Goal: Information Seeking & Learning: Understand process/instructions

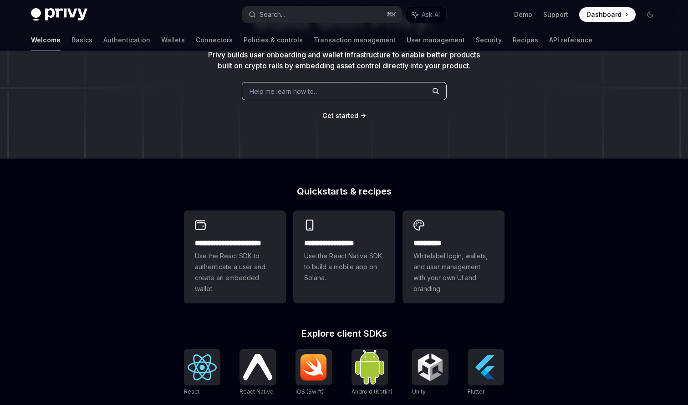
scroll to position [104, 0]
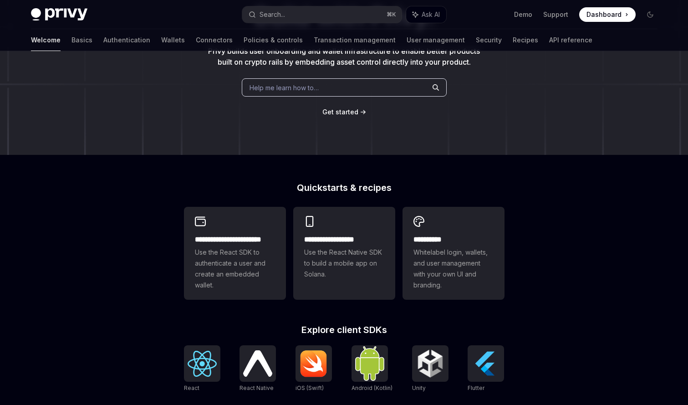
click at [132, 237] on div "**********" at bounding box center [344, 283] width 688 height 673
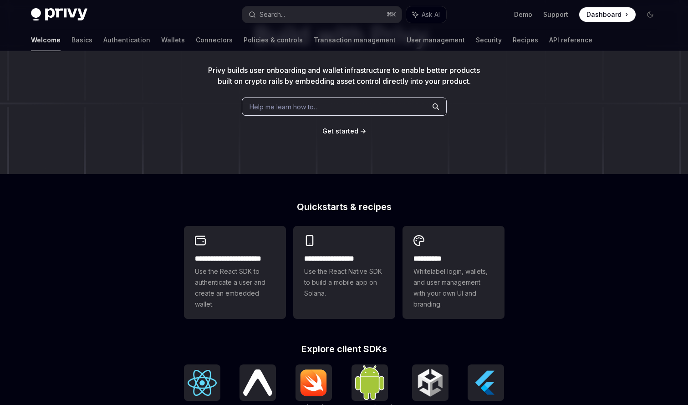
scroll to position [0, 0]
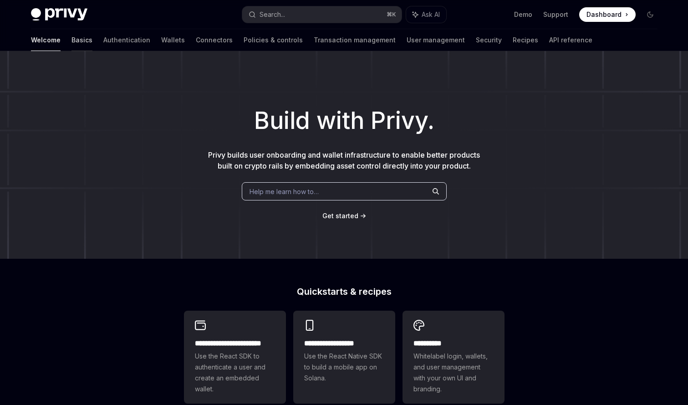
click at [71, 42] on link "Basics" at bounding box center [81, 40] width 21 height 22
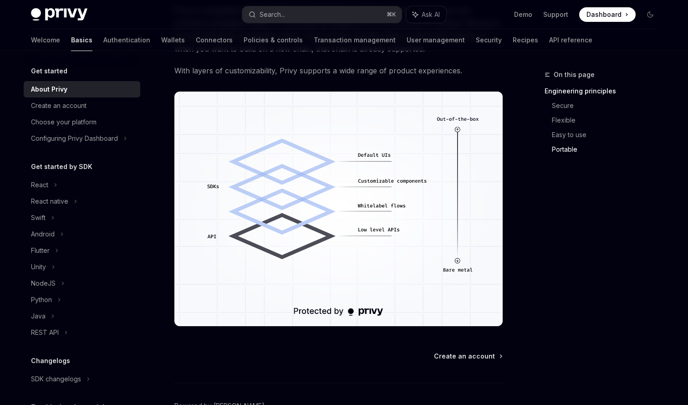
scroll to position [786, 0]
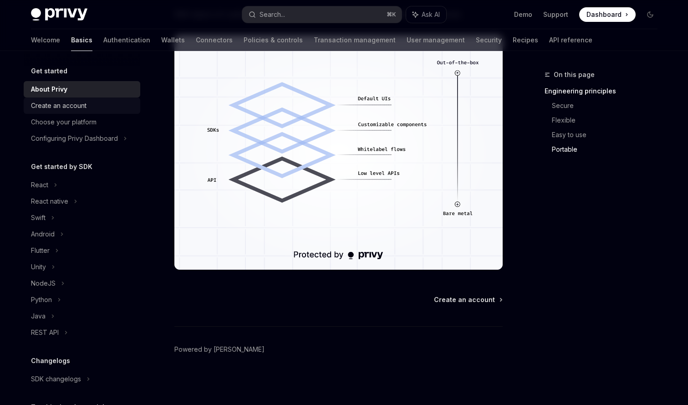
click at [51, 108] on div "Create an account" at bounding box center [59, 105] width 56 height 11
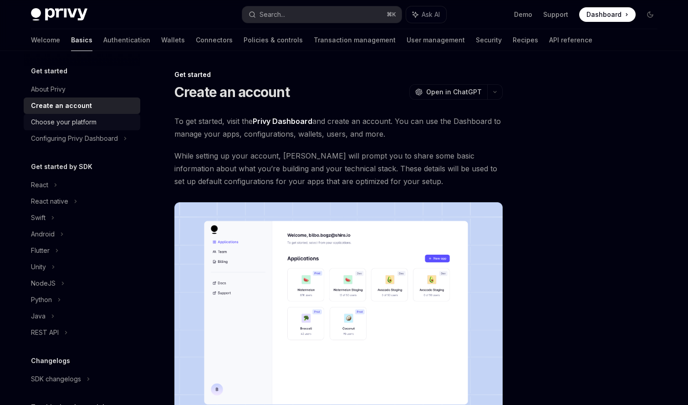
click at [65, 121] on div "Choose your platform" at bounding box center [64, 122] width 66 height 11
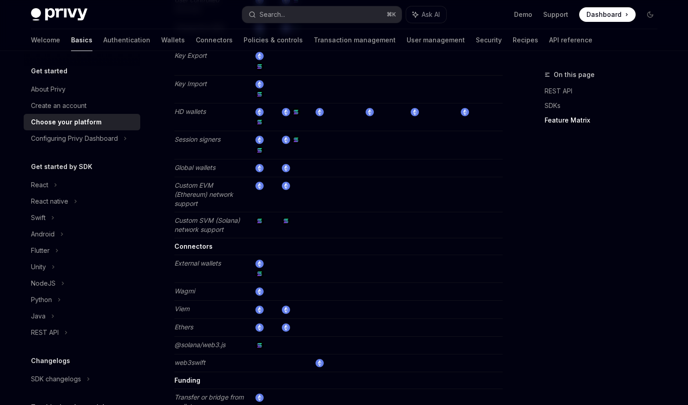
scroll to position [1680, 0]
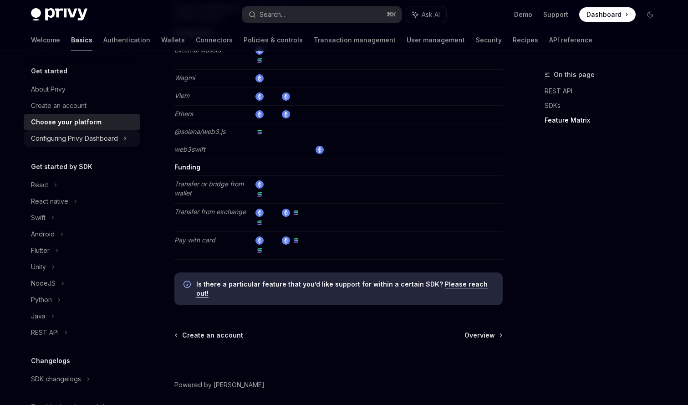
click at [76, 137] on div "Configuring Privy Dashboard" at bounding box center [74, 138] width 87 height 11
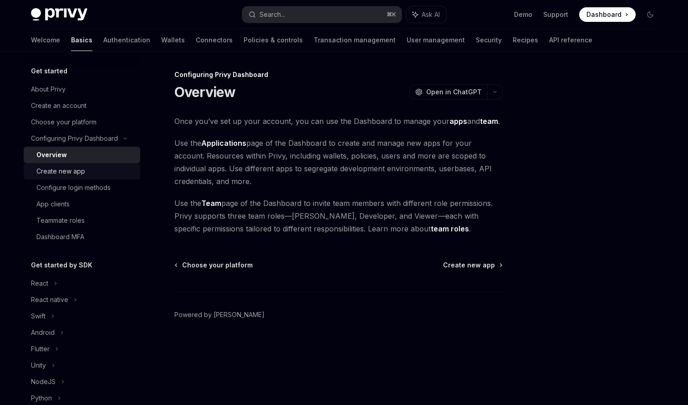
click at [75, 168] on div "Create new app" at bounding box center [60, 171] width 49 height 11
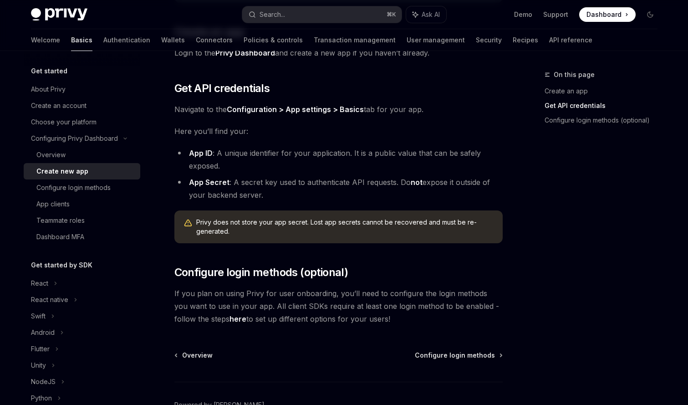
scroll to position [235, 0]
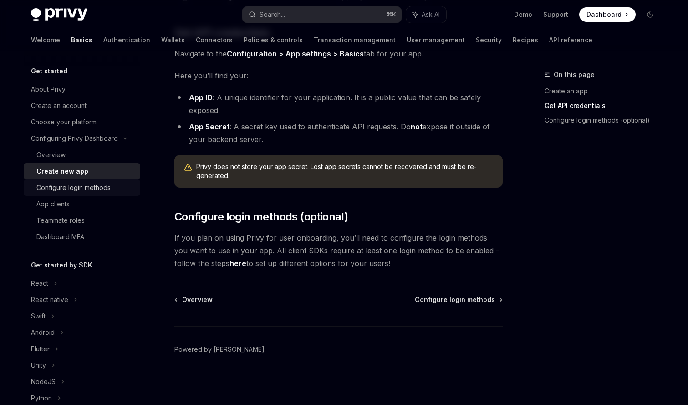
click at [53, 188] on div "Configure login methods" at bounding box center [73, 187] width 74 height 11
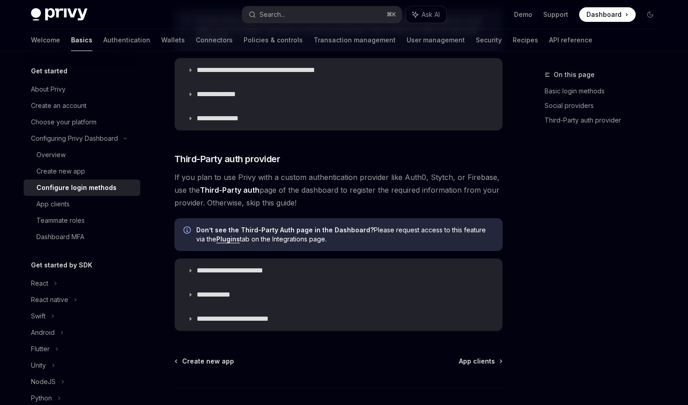
scroll to position [466, 0]
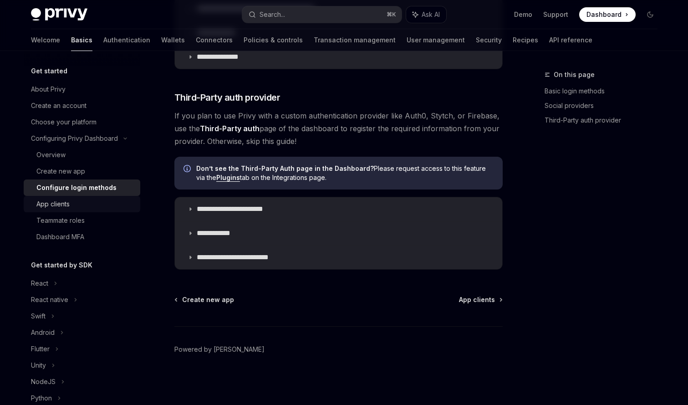
click at [81, 203] on div "App clients" at bounding box center [85, 203] width 98 height 11
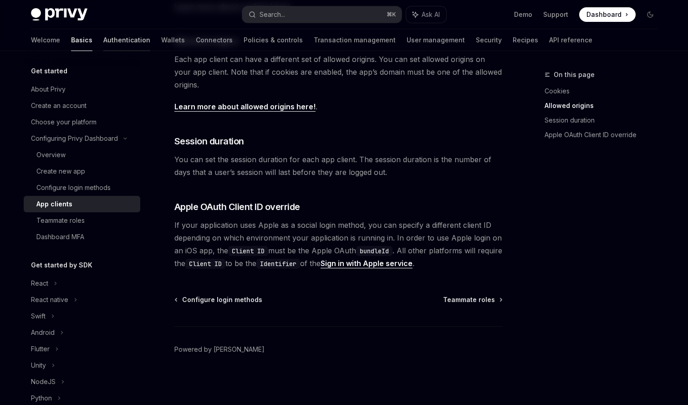
click at [103, 37] on link "Authentication" at bounding box center [126, 40] width 47 height 22
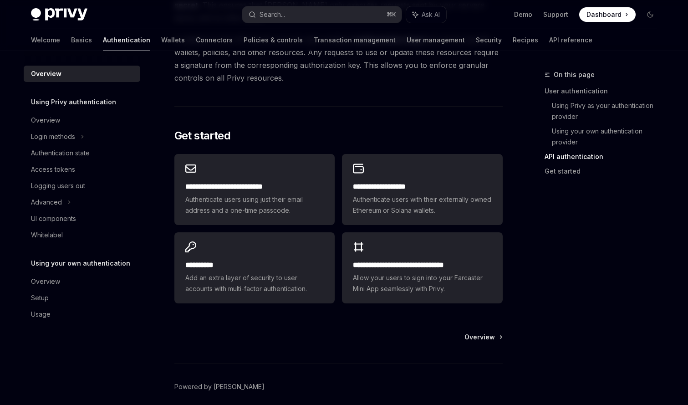
scroll to position [714, 0]
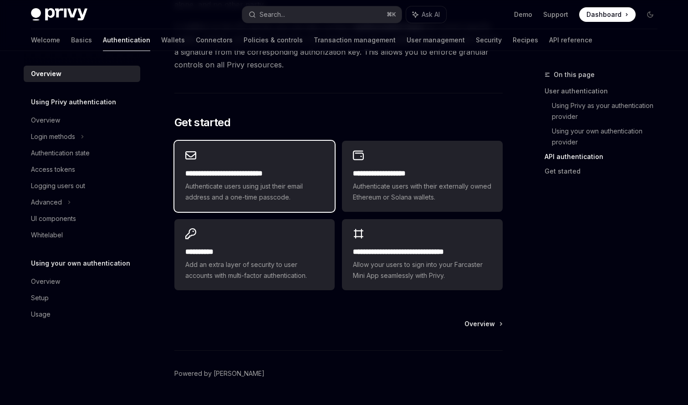
click at [212, 189] on span "Authenticate users using just their email address and a one-time passcode." at bounding box center [254, 192] width 138 height 22
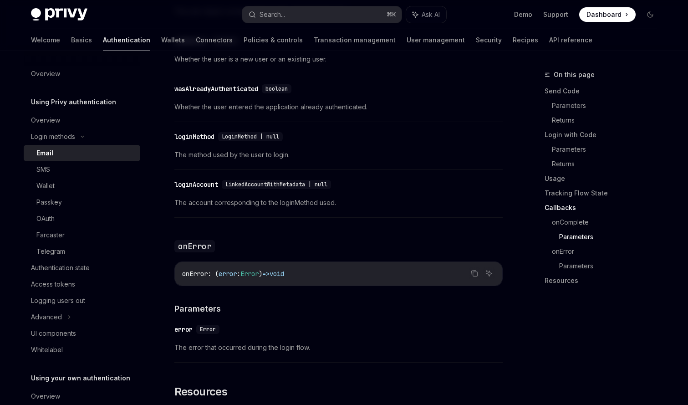
scroll to position [1822, 0]
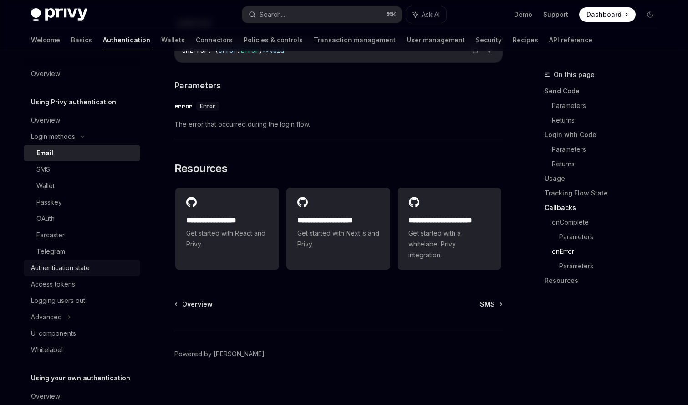
click at [71, 264] on div "Authentication state" at bounding box center [60, 267] width 59 height 11
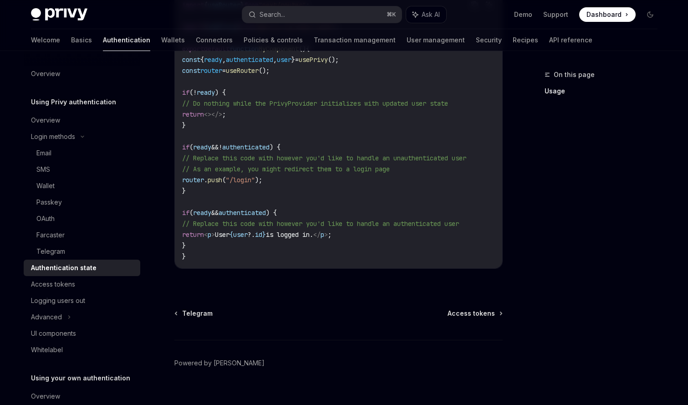
scroll to position [357, 0]
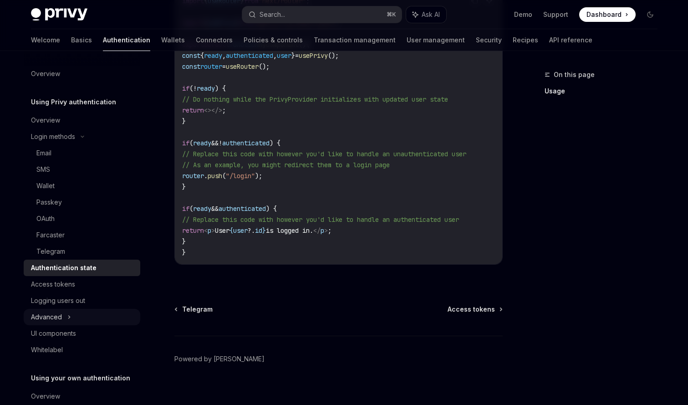
click at [67, 313] on icon at bounding box center [69, 316] width 4 height 11
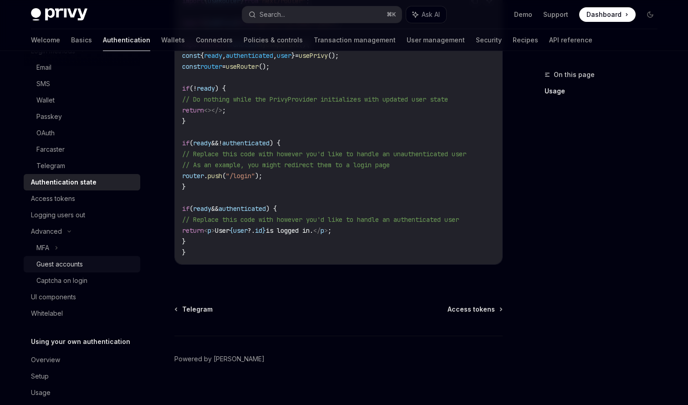
scroll to position [88, 0]
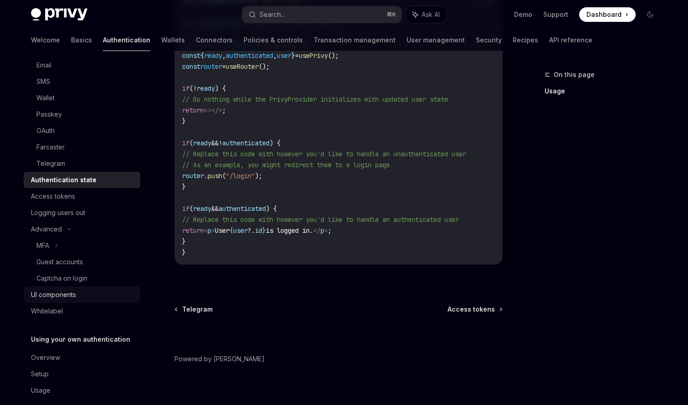
click at [71, 297] on div "UI components" at bounding box center [53, 294] width 45 height 11
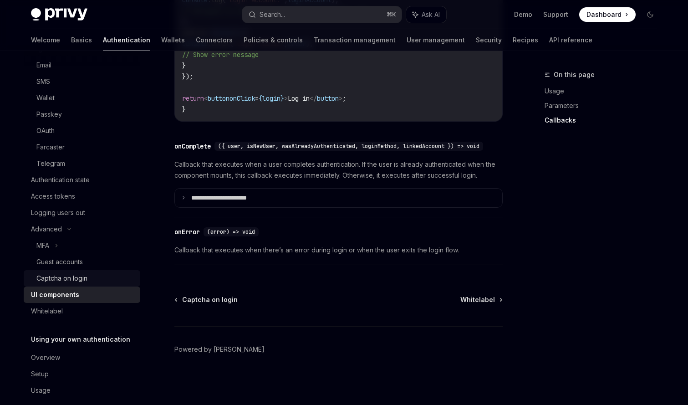
scroll to position [100, 0]
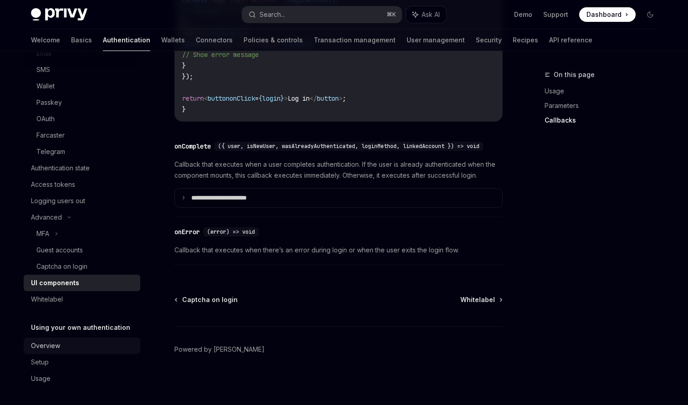
click at [55, 346] on div "Overview" at bounding box center [45, 345] width 29 height 11
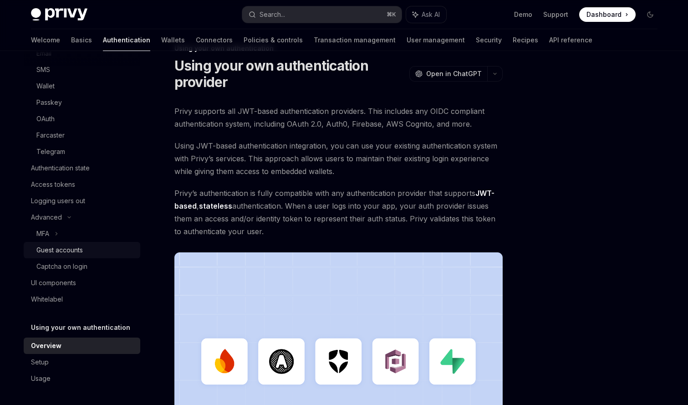
scroll to position [27, 0]
click at [70, 249] on div "Guest accounts" at bounding box center [59, 249] width 46 height 11
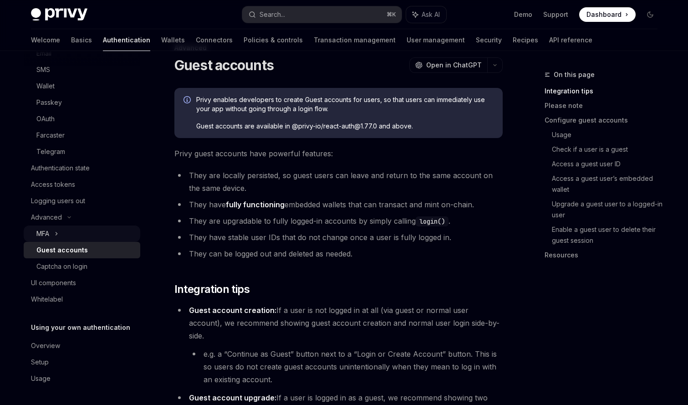
click at [51, 227] on div "MFA" at bounding box center [82, 233] width 117 height 16
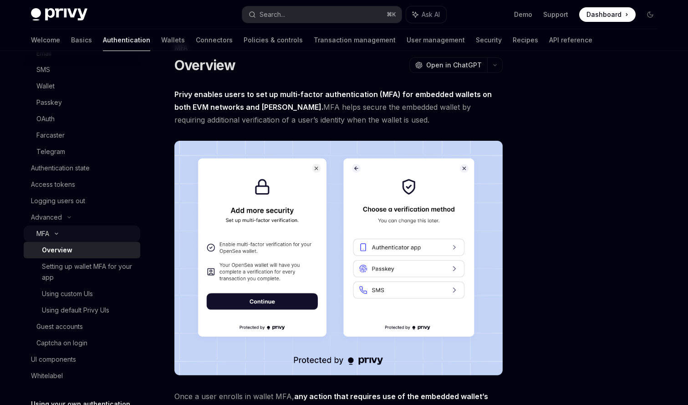
click at [50, 237] on div "MFA" at bounding box center [82, 233] width 117 height 16
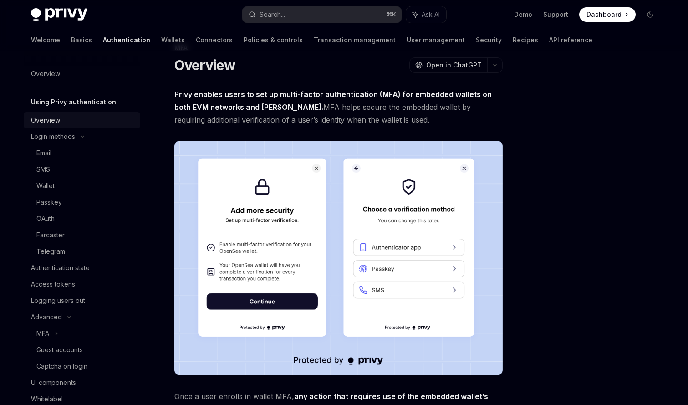
click at [56, 121] on div "Overview" at bounding box center [45, 120] width 29 height 11
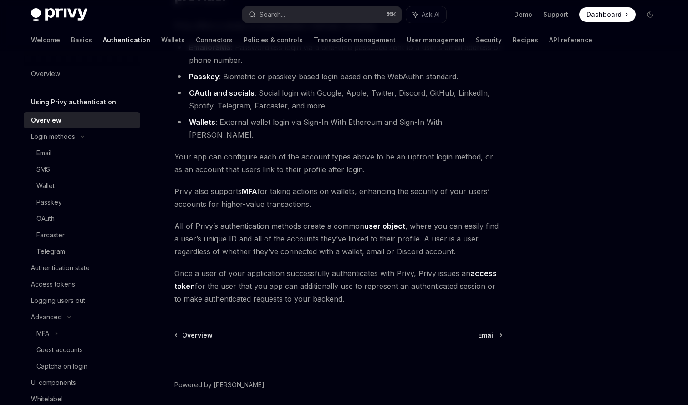
scroll to position [135, 0]
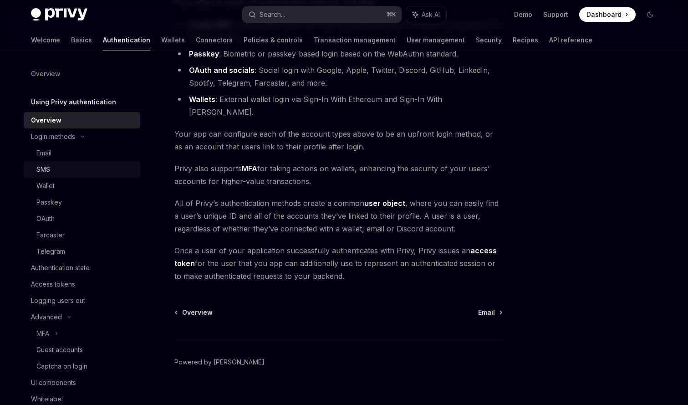
click at [53, 169] on div "SMS" at bounding box center [85, 169] width 98 height 11
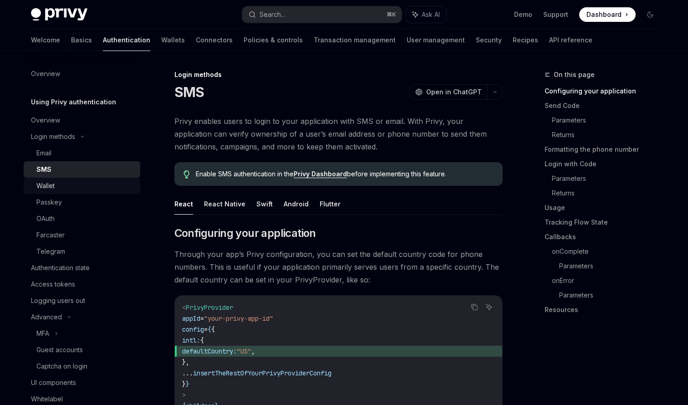
click at [54, 179] on link "Wallet" at bounding box center [82, 186] width 117 height 16
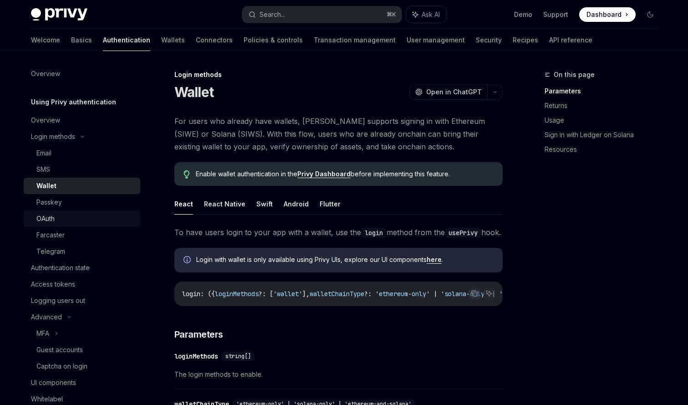
click at [55, 220] on div "OAuth" at bounding box center [85, 218] width 98 height 11
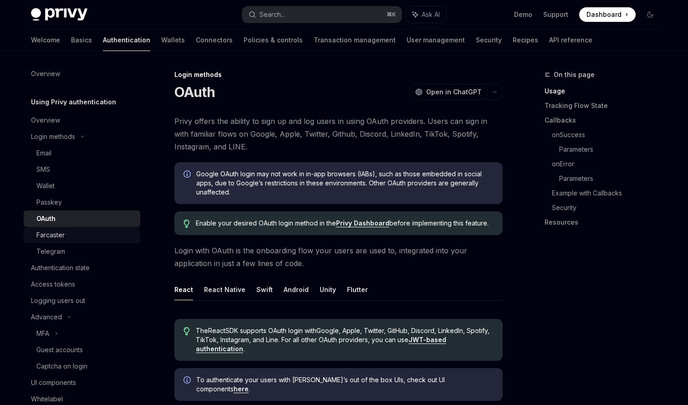
click at [56, 242] on link "Farcaster" at bounding box center [82, 235] width 117 height 16
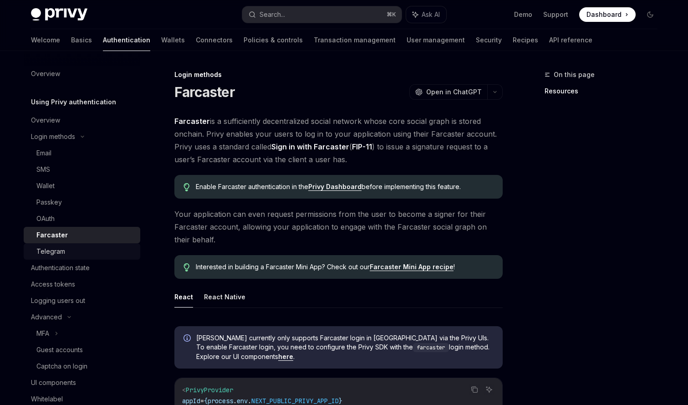
click at [56, 256] on div "Telegram" at bounding box center [50, 251] width 29 height 11
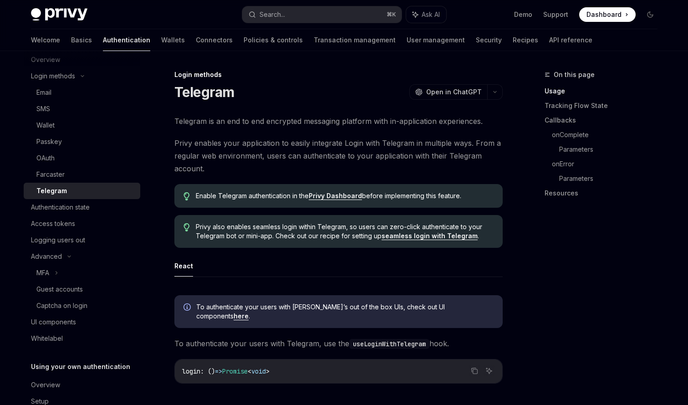
scroll to position [63, 0]
click at [79, 209] on div "Authentication state" at bounding box center [60, 204] width 59 height 11
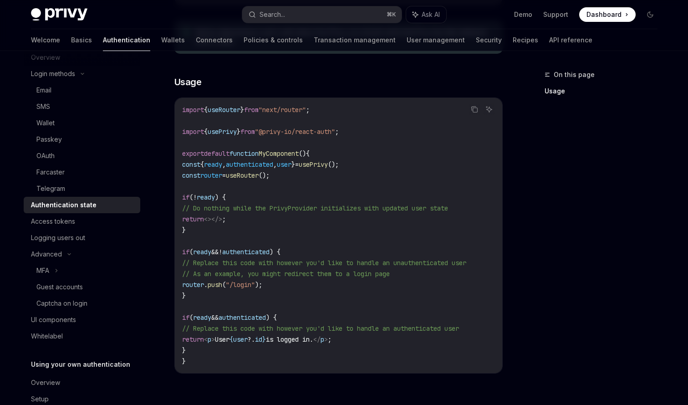
scroll to position [370, 0]
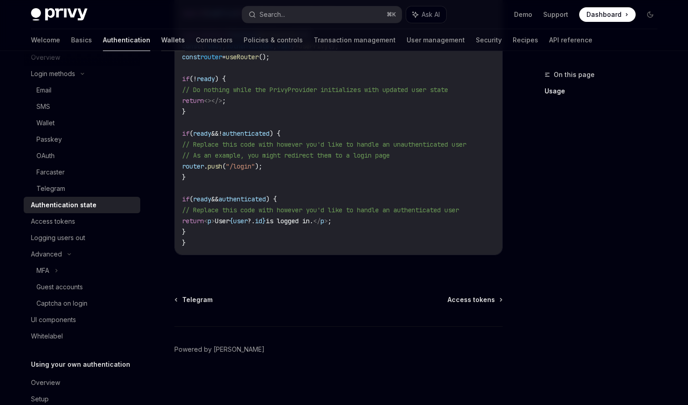
click at [161, 38] on link "Wallets" at bounding box center [173, 40] width 24 height 22
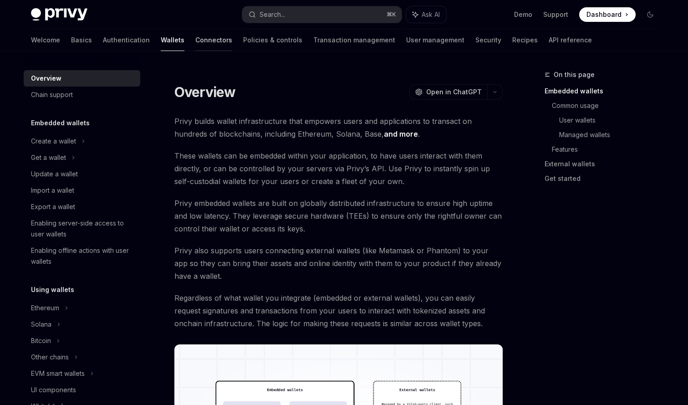
click at [195, 38] on link "Connectors" at bounding box center [213, 40] width 37 height 22
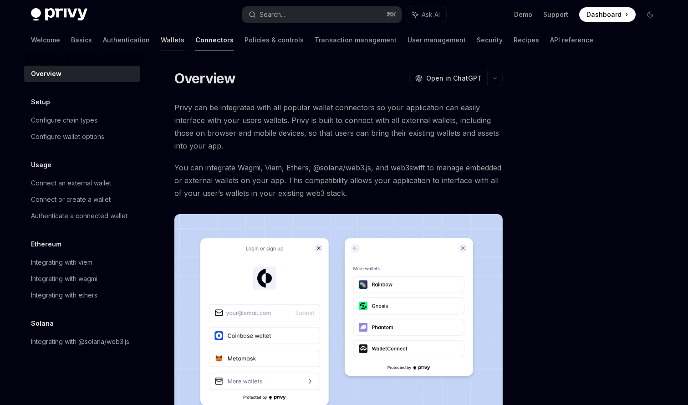
click at [161, 32] on link "Wallets" at bounding box center [173, 40] width 24 height 22
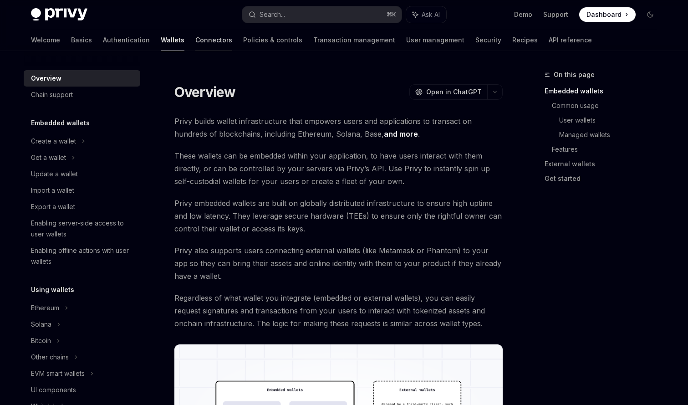
click at [195, 40] on link "Connectors" at bounding box center [213, 40] width 37 height 22
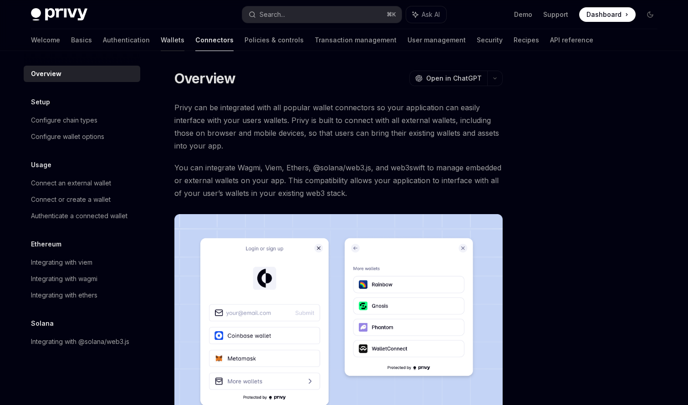
click at [161, 41] on link "Wallets" at bounding box center [173, 40] width 24 height 22
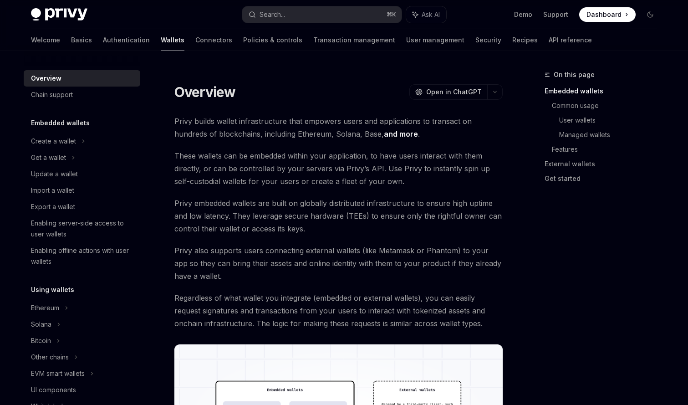
click at [239, 225] on span "Privy embedded wallets are built on globally distributed infrastructure to ensu…" at bounding box center [338, 216] width 328 height 38
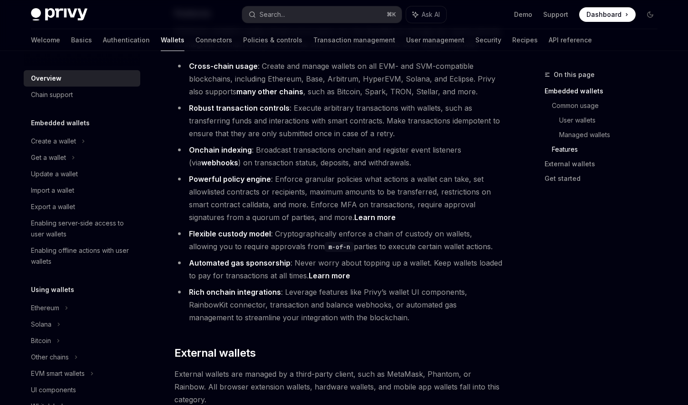
scroll to position [1076, 0]
click at [248, 257] on strong "Automated gas sponsorship" at bounding box center [240, 261] width 102 height 9
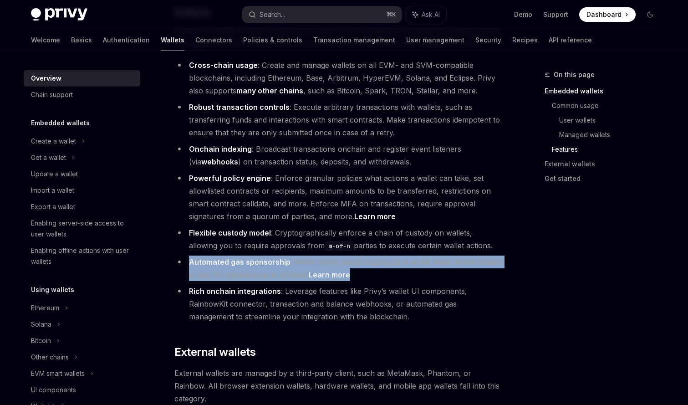
click at [286, 142] on li "Onchain indexing : Broadcast transactions onchain and register event listeners …" at bounding box center [338, 154] width 328 height 25
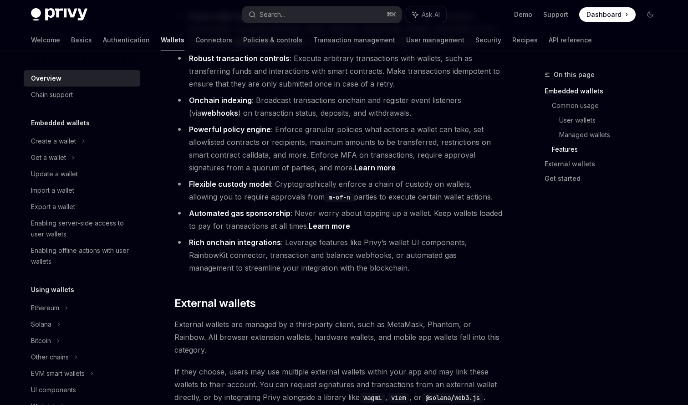
scroll to position [1110, 0]
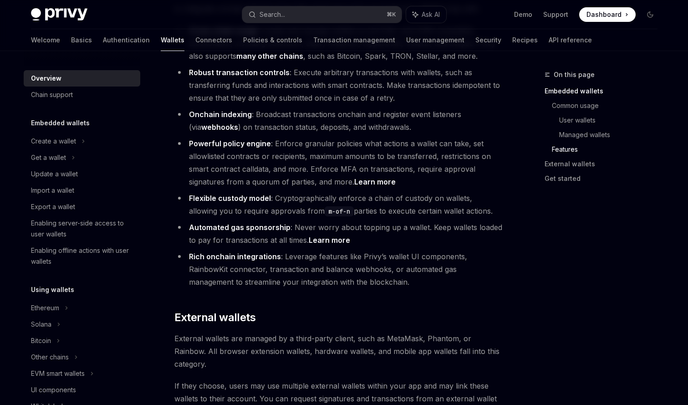
click at [331, 235] on link "Learn more" at bounding box center [329, 240] width 41 height 10
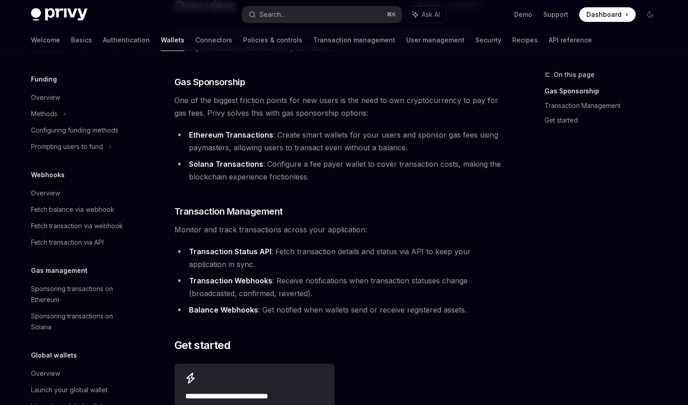
scroll to position [383, 0]
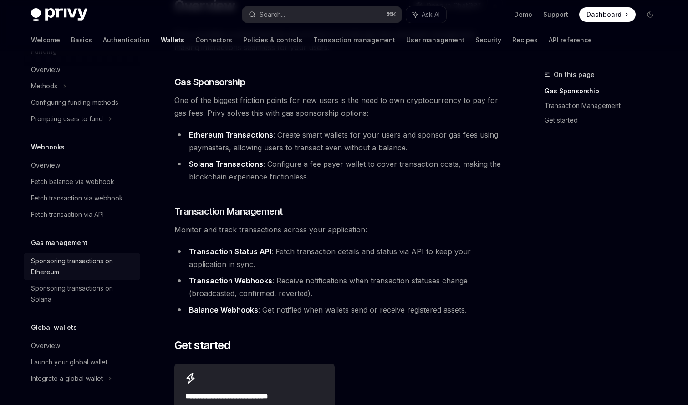
click at [89, 261] on div "Sponsoring transactions on Ethereum" at bounding box center [83, 266] width 104 height 22
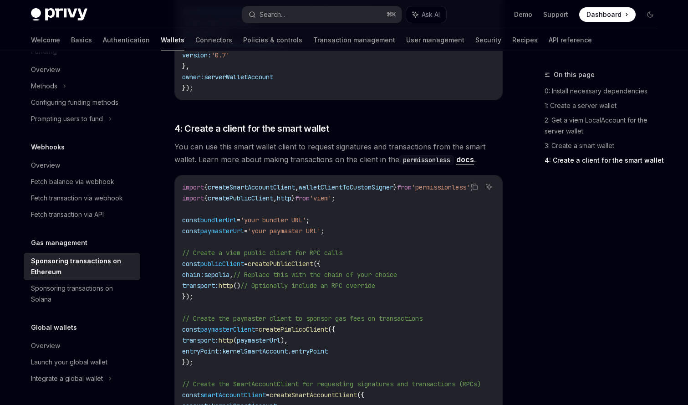
scroll to position [945, 0]
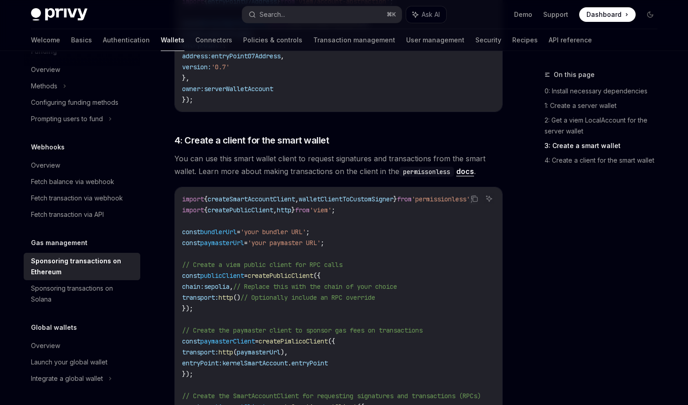
click at [463, 167] on link "docs" at bounding box center [465, 172] width 18 height 10
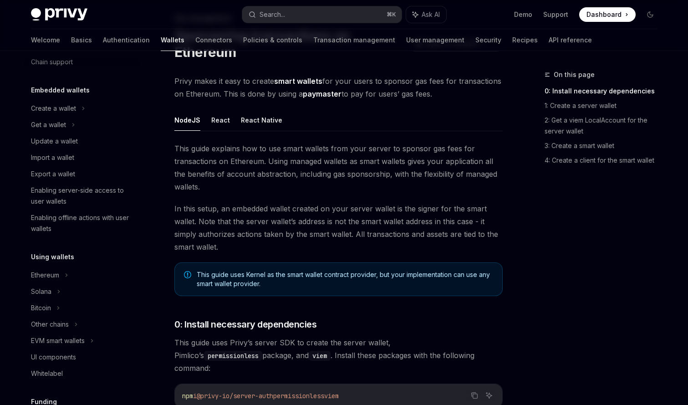
scroll to position [0, 0]
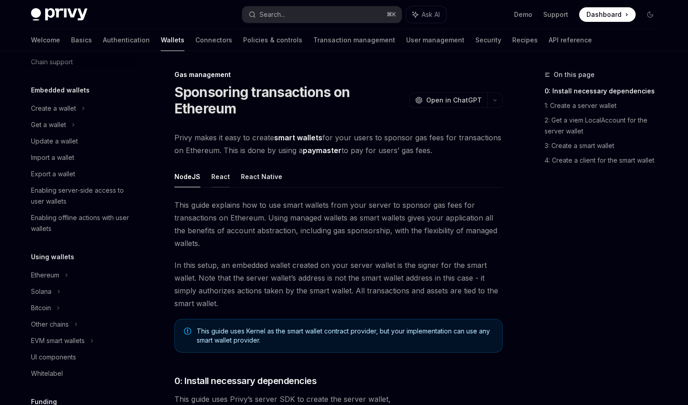
click at [223, 173] on button "React" at bounding box center [220, 176] width 19 height 21
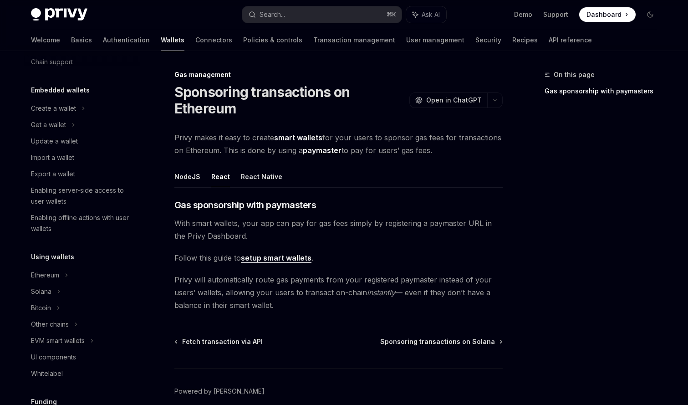
scroll to position [42, 0]
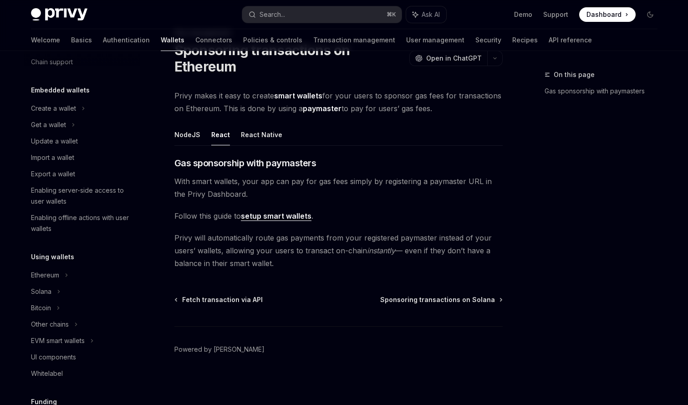
click at [262, 215] on link "setup smart wallets" at bounding box center [276, 216] width 71 height 10
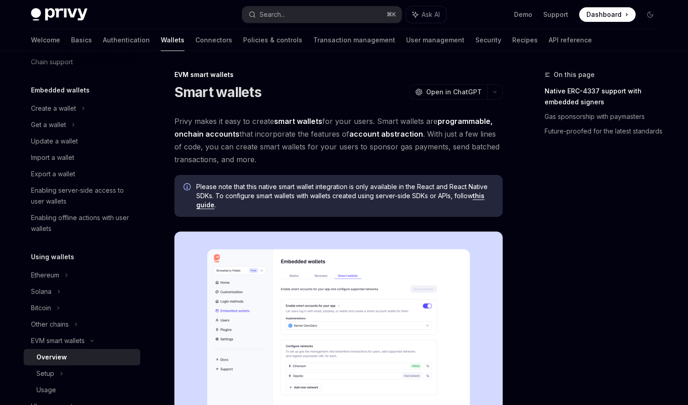
click at [250, 120] on span "Privy makes it easy to create smart wallets for your users. Smart wallets are p…" at bounding box center [338, 140] width 328 height 51
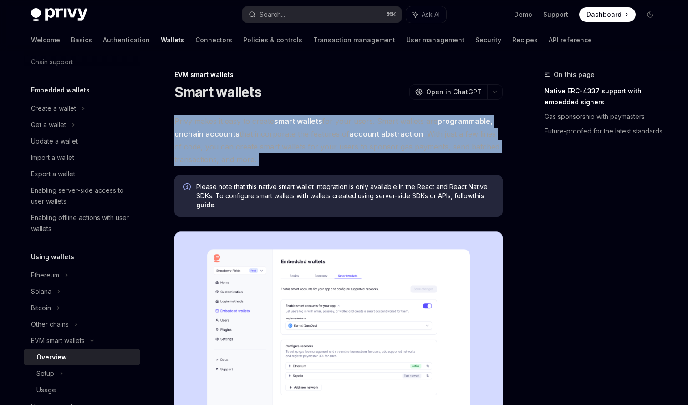
click at [250, 189] on span "Please note that this native smart wallet integration is only available in the …" at bounding box center [344, 195] width 297 height 27
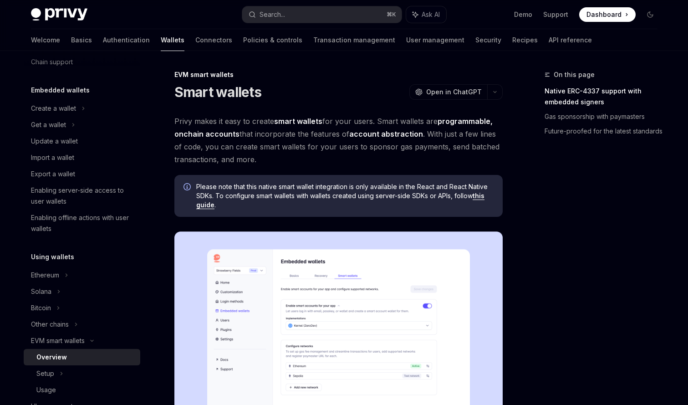
click at [250, 189] on span "Please note that this native smart wallet integration is only available in the …" at bounding box center [344, 195] width 297 height 27
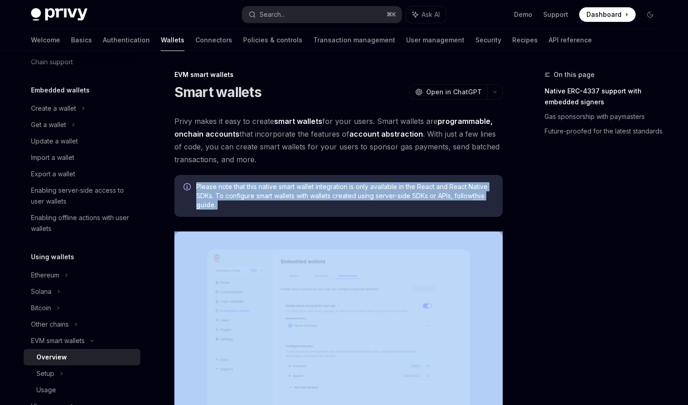
click at [246, 127] on span "Privy makes it easy to create smart wallets for your users. Smart wallets are p…" at bounding box center [338, 140] width 328 height 51
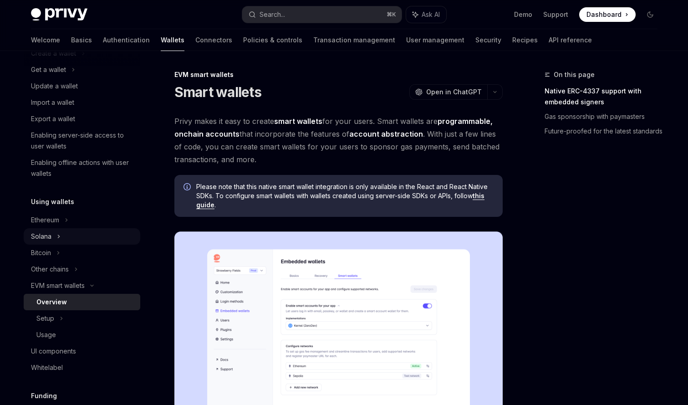
scroll to position [88, 0]
click at [59, 163] on div "Enabling offline actions with user wallets" at bounding box center [83, 168] width 104 height 22
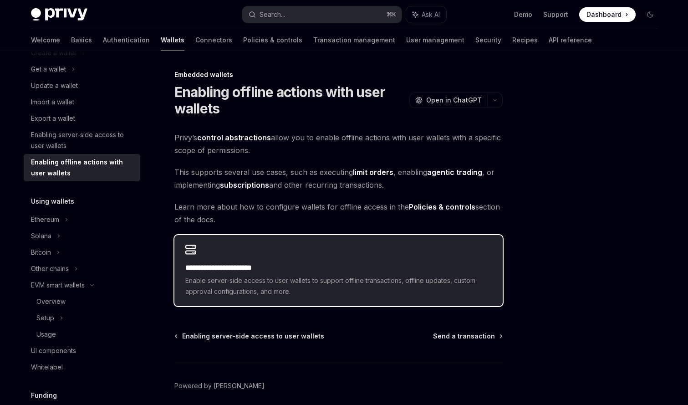
click at [216, 269] on h2 "**********" at bounding box center [338, 267] width 306 height 11
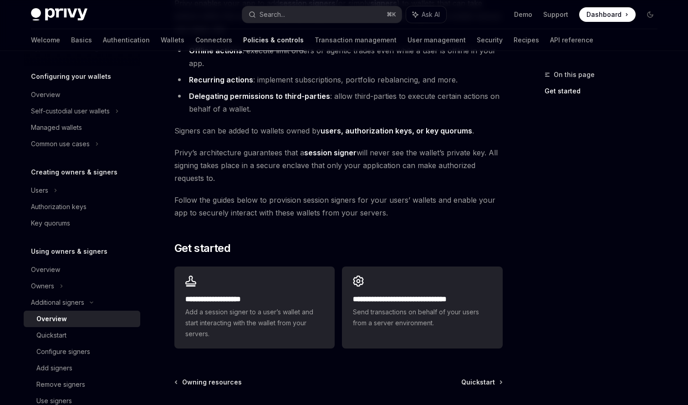
scroll to position [121, 0]
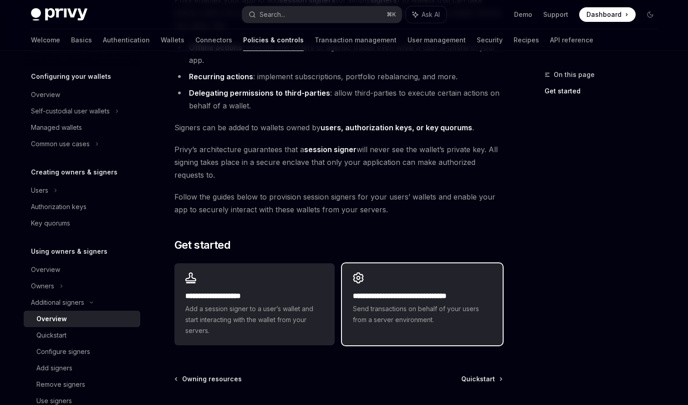
click at [397, 309] on span "Send transactions on behalf of your users from a server environment." at bounding box center [422, 314] width 138 height 22
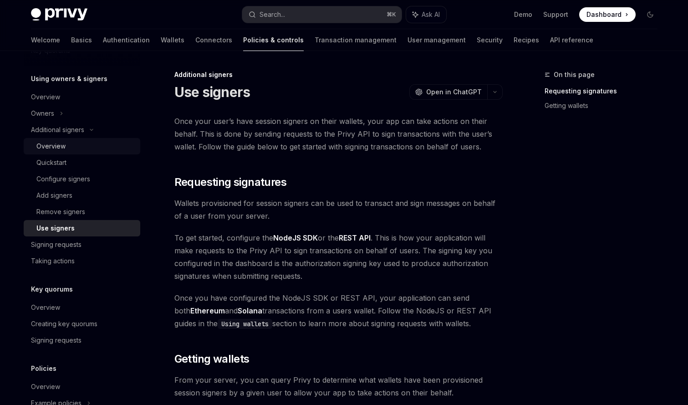
click at [65, 143] on div "Overview" at bounding box center [85, 146] width 98 height 11
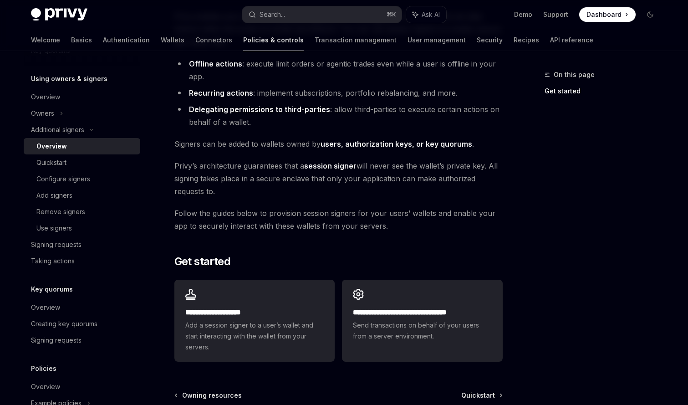
scroll to position [114, 0]
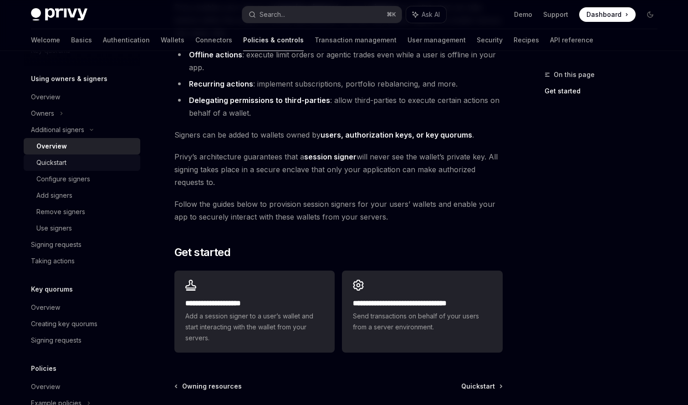
click at [85, 158] on div "Quickstart" at bounding box center [85, 162] width 98 height 11
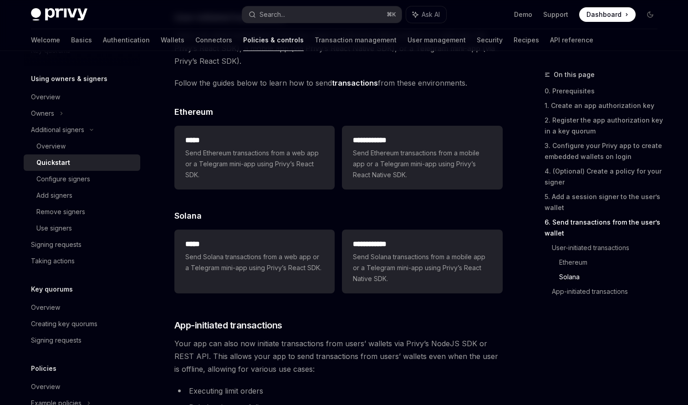
scroll to position [2374, 0]
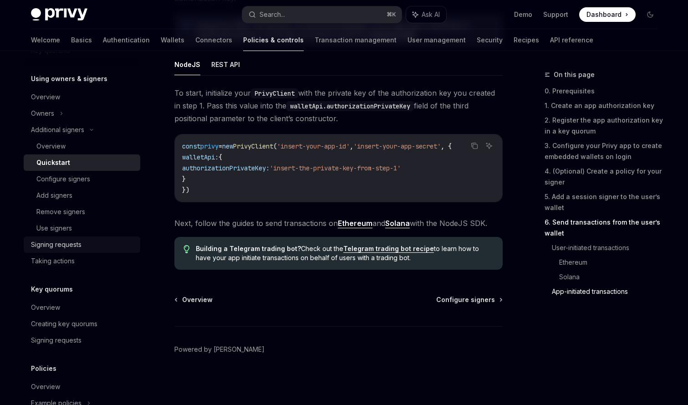
type textarea "*"
